Goal: Task Accomplishment & Management: Manage account settings

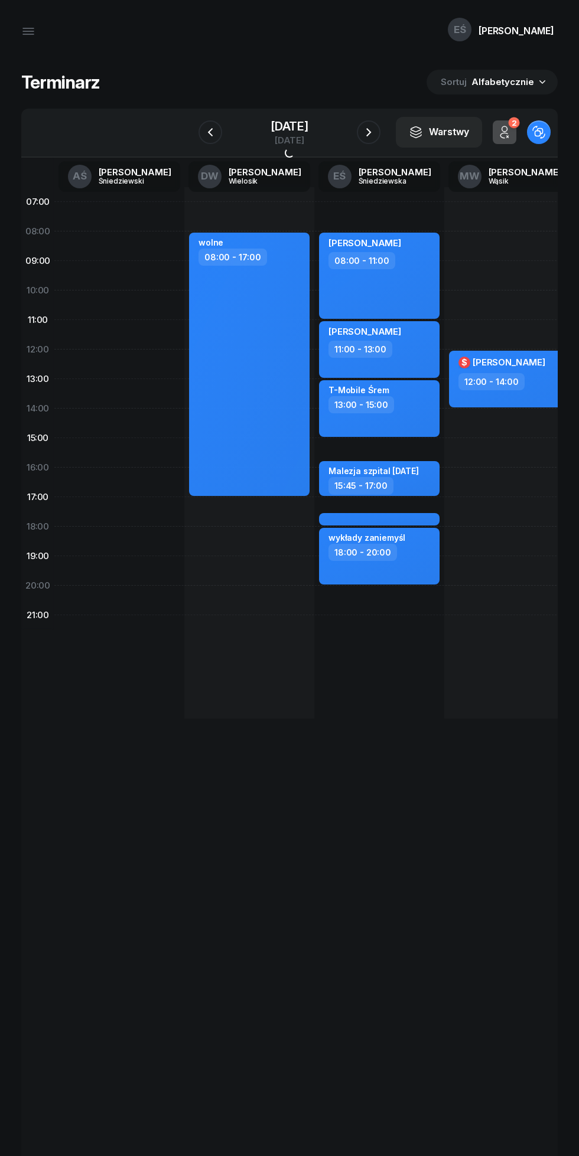
click at [203, 132] on icon "button" at bounding box center [210, 132] width 14 height 14
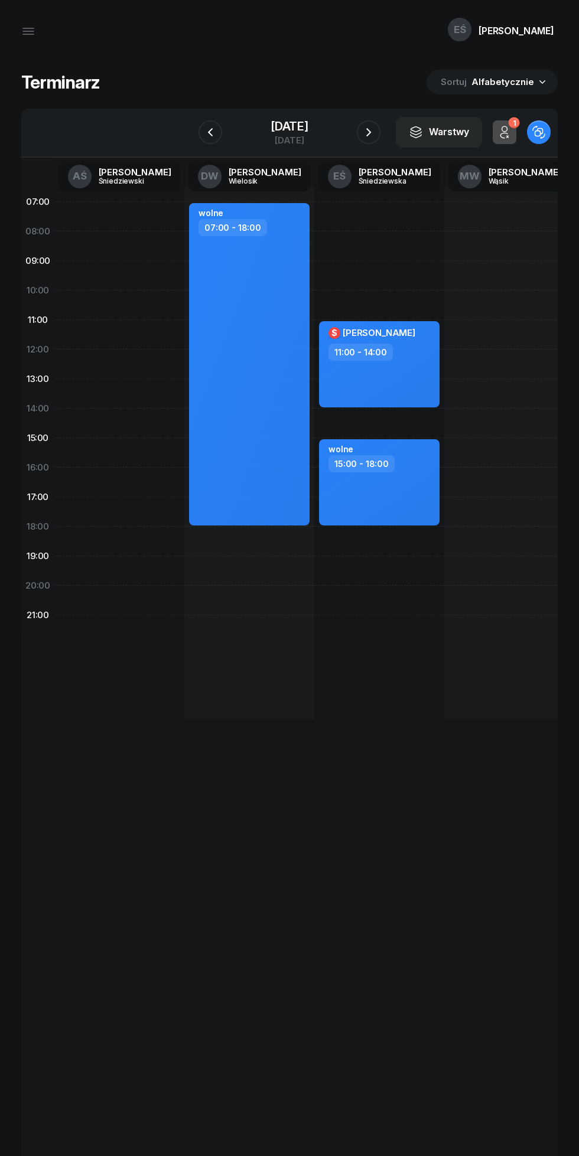
click at [203, 132] on icon "button" at bounding box center [210, 132] width 14 height 14
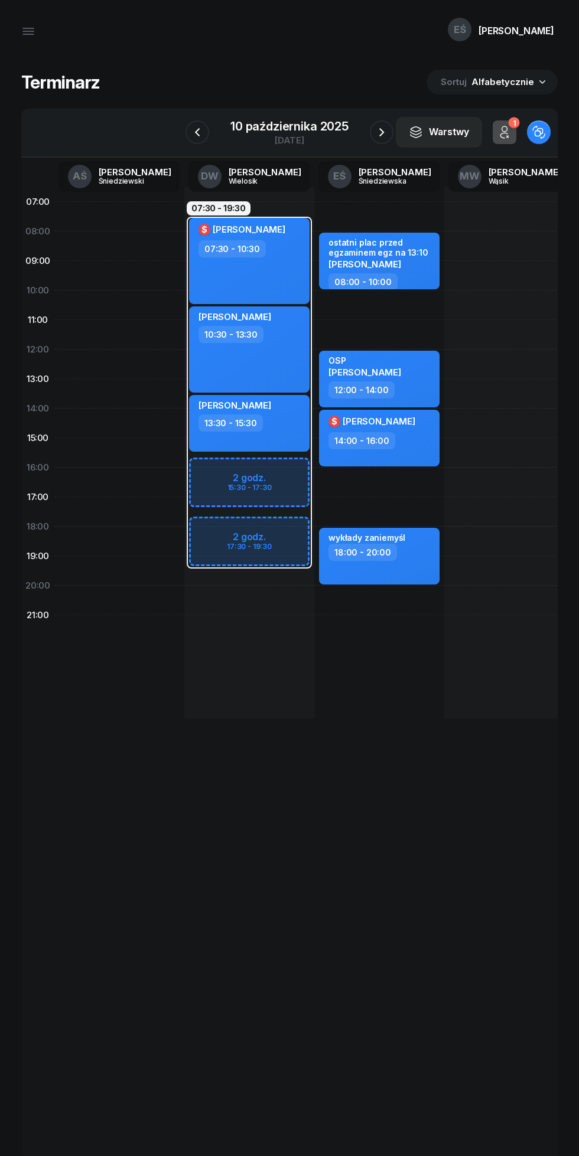
click at [224, 129] on div "[DATE]" at bounding box center [289, 133] width 146 height 34
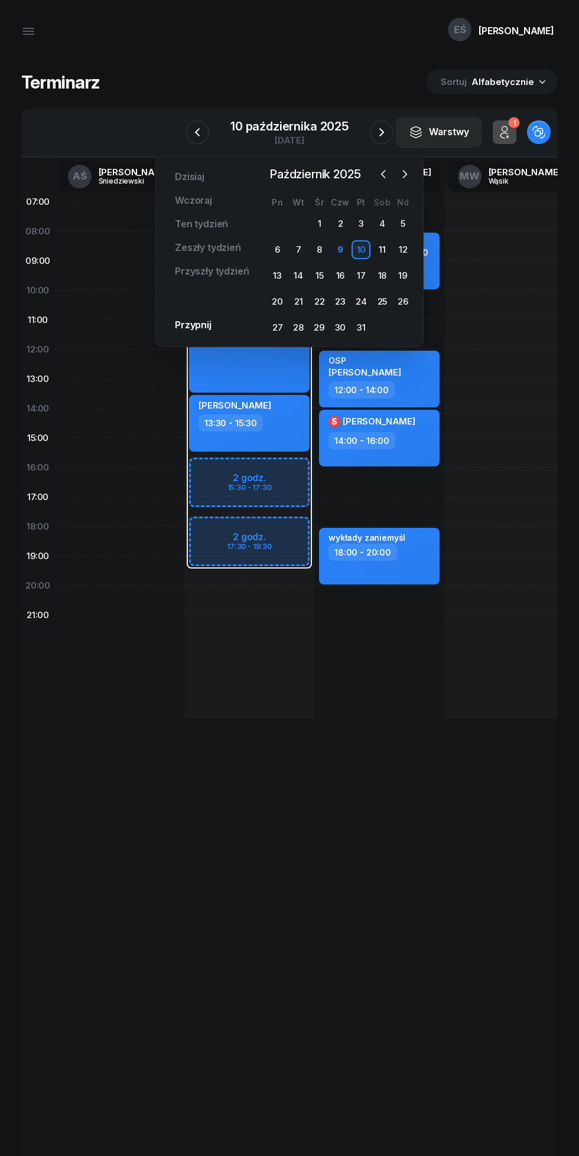
click at [381, 132] on icon "button" at bounding box center [381, 132] width 14 height 14
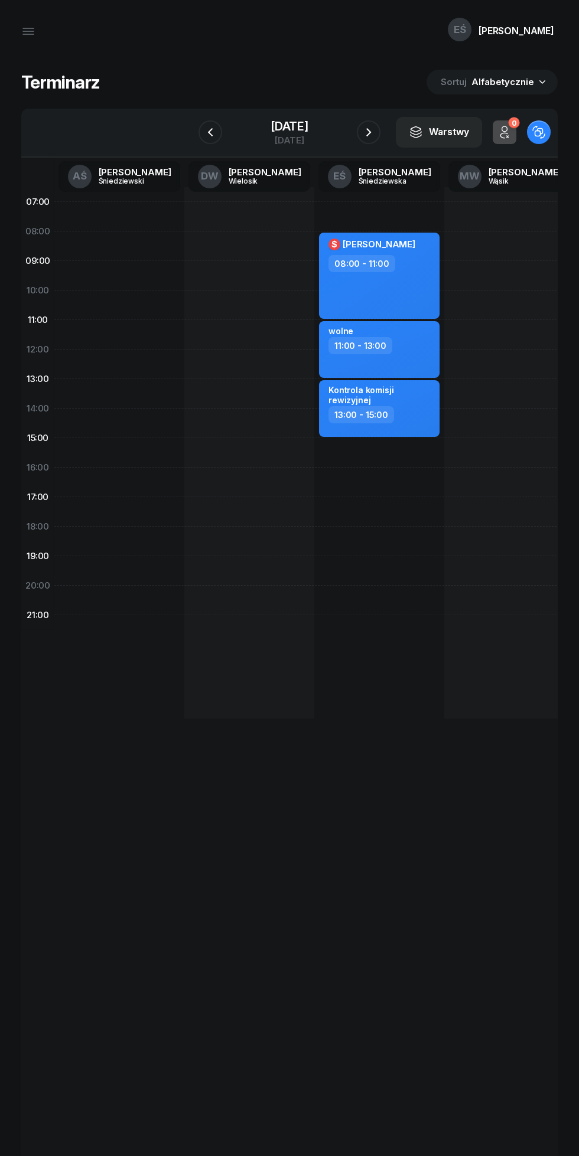
click at [204, 129] on icon "button" at bounding box center [210, 132] width 14 height 14
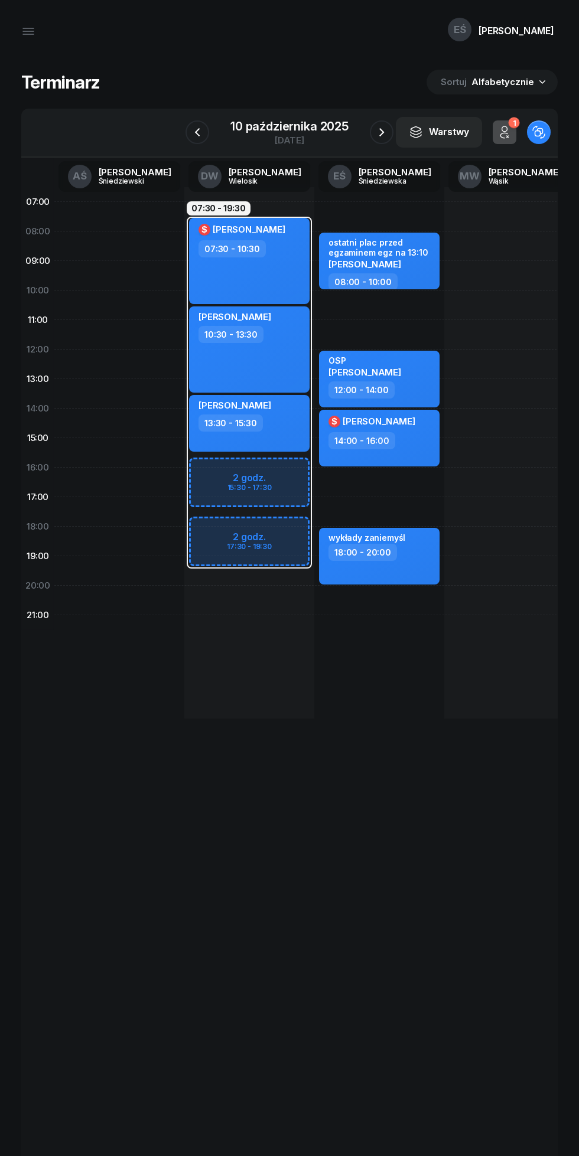
click at [197, 132] on icon "button" at bounding box center [197, 132] width 14 height 14
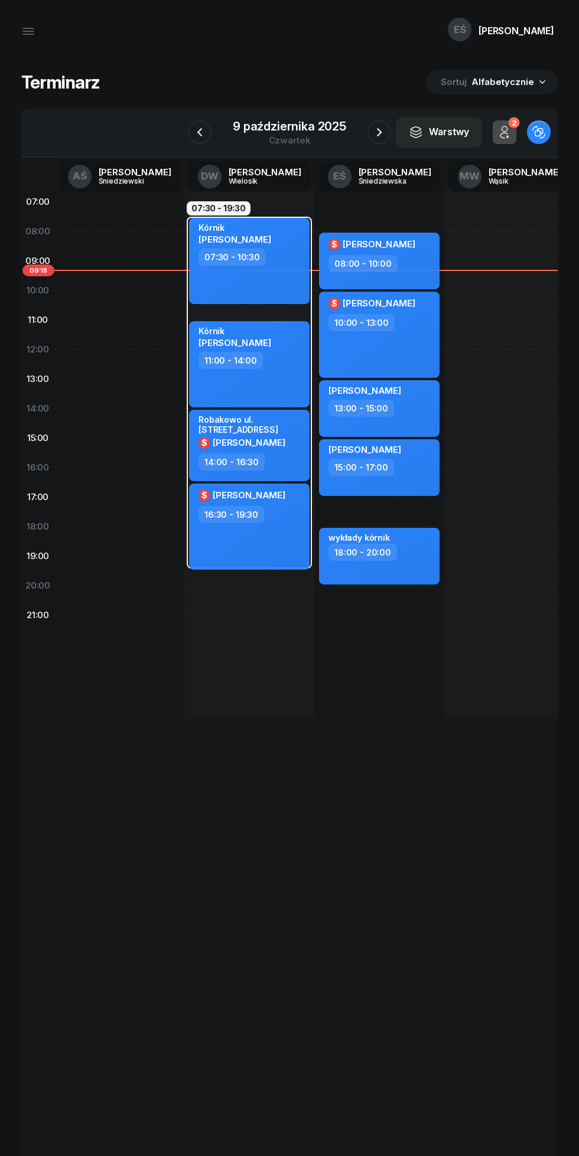
click at [378, 132] on icon "button" at bounding box center [379, 132] width 14 height 14
